Goal: Check status: Check status

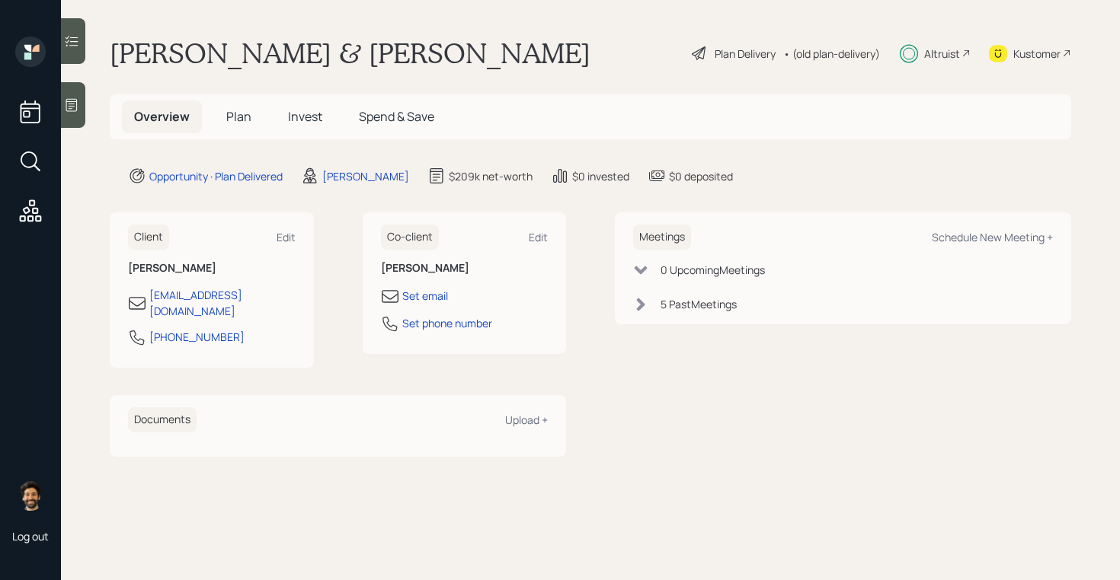
click at [679, 315] on div "Meetings Schedule New Meeting + 0 Upcoming Meeting s 5 Past Meeting s" at bounding box center [843, 269] width 456 height 112
click at [660, 305] on div "5 Past Meeting s" at bounding box center [698, 304] width 76 height 16
